Goal: Find specific page/section: Find specific page/section

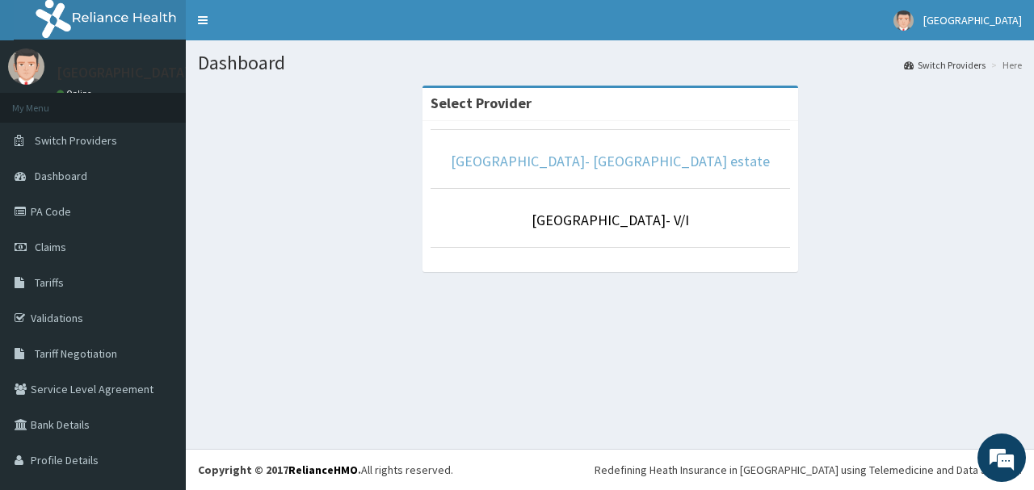
click at [576, 168] on link "[GEOGRAPHIC_DATA]- [GEOGRAPHIC_DATA] estate" at bounding box center [610, 161] width 319 height 19
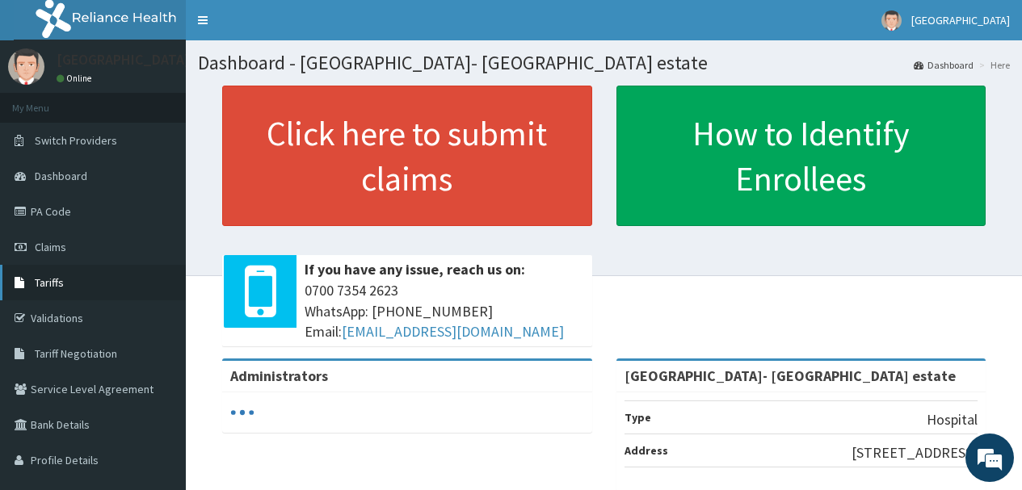
click at [80, 282] on link "Tariffs" at bounding box center [93, 283] width 186 height 36
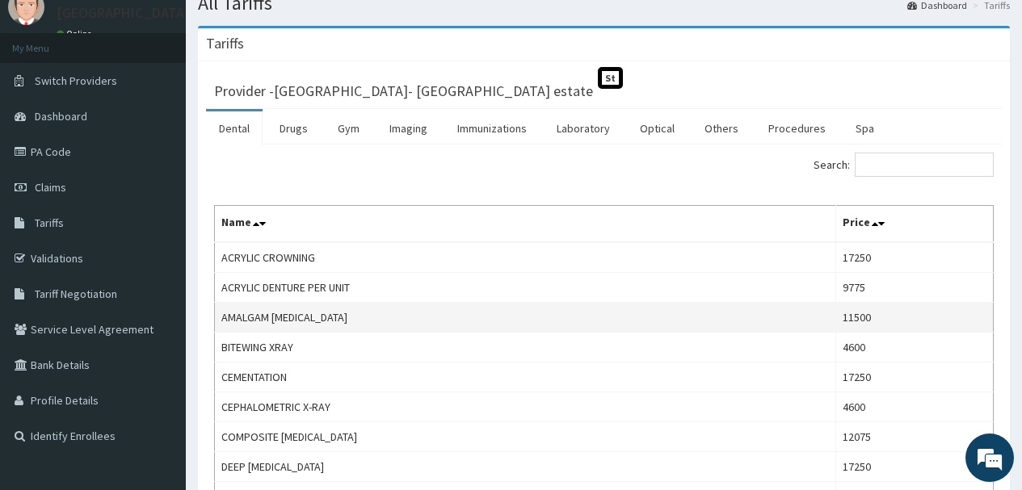
scroll to position [162, 0]
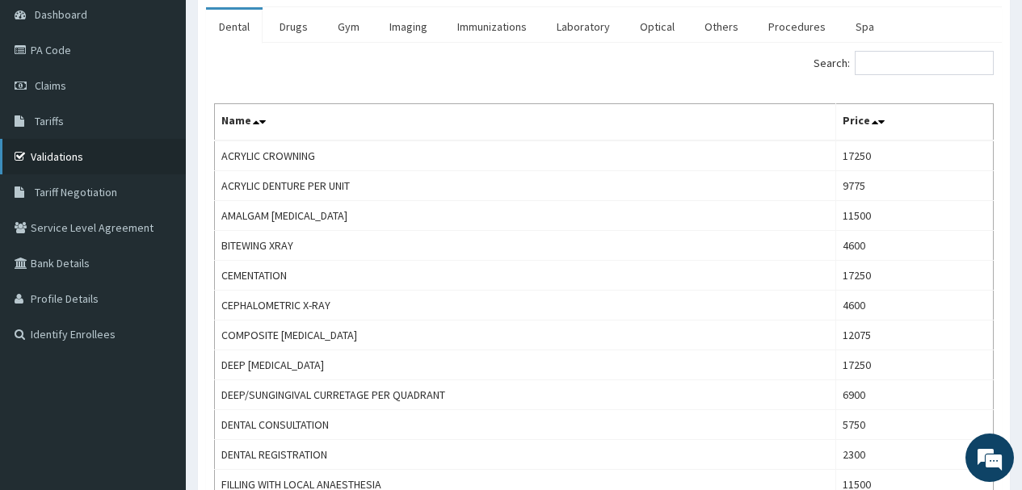
click at [87, 166] on link "Validations" at bounding box center [93, 157] width 186 height 36
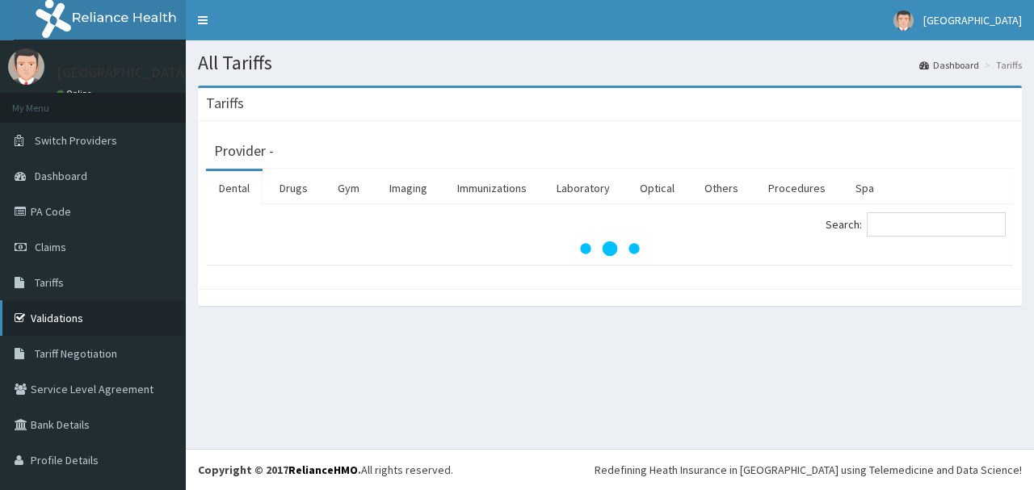
click at [90, 310] on link "Validations" at bounding box center [93, 318] width 186 height 36
